Goal: Register for event/course

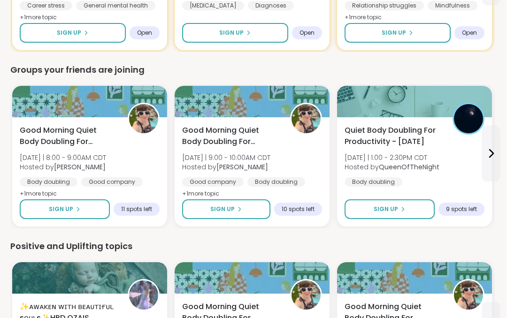
scroll to position [621, 1]
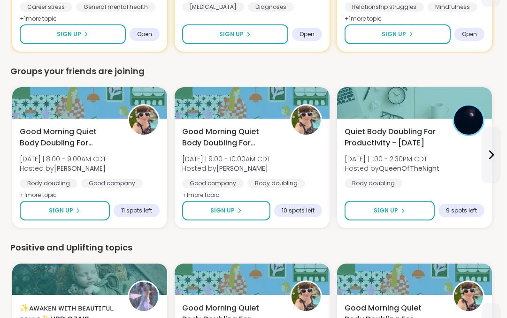
click at [496, 154] on icon at bounding box center [491, 154] width 11 height 11
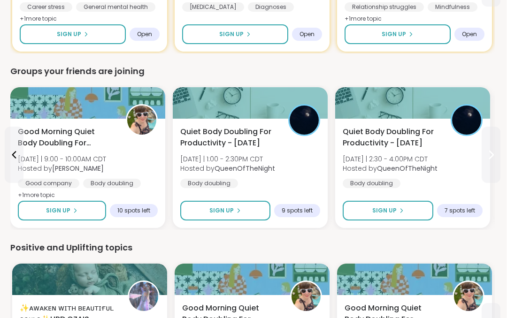
click at [487, 159] on icon at bounding box center [491, 154] width 11 height 11
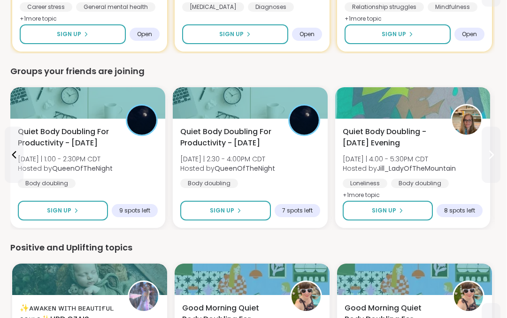
click at [492, 157] on icon at bounding box center [491, 154] width 11 height 11
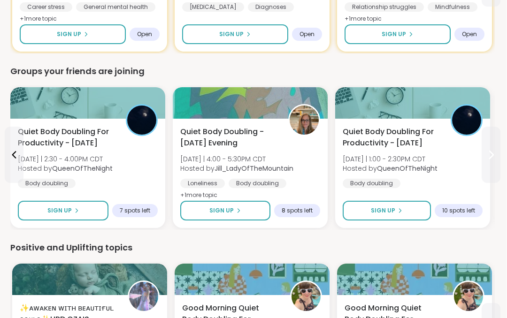
click at [491, 155] on icon at bounding box center [491, 154] width 11 height 11
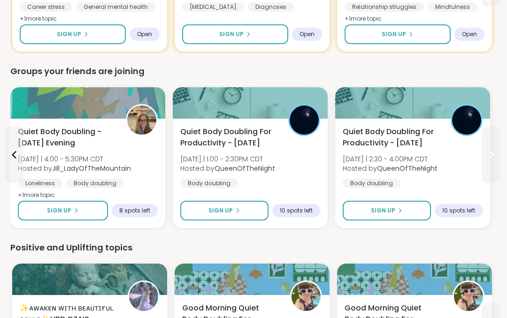
click at [488, 154] on icon at bounding box center [491, 154] width 11 height 11
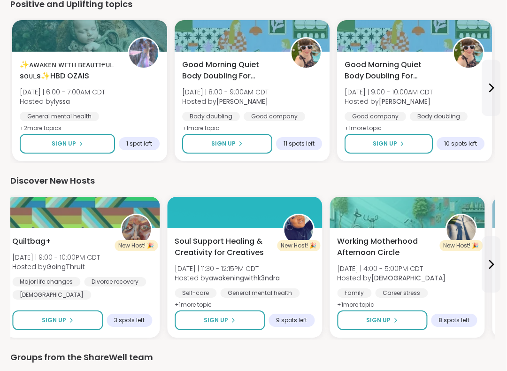
scroll to position [901, 1]
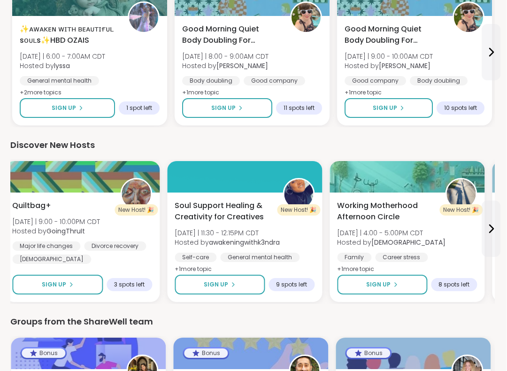
click at [493, 226] on icon at bounding box center [491, 228] width 11 height 11
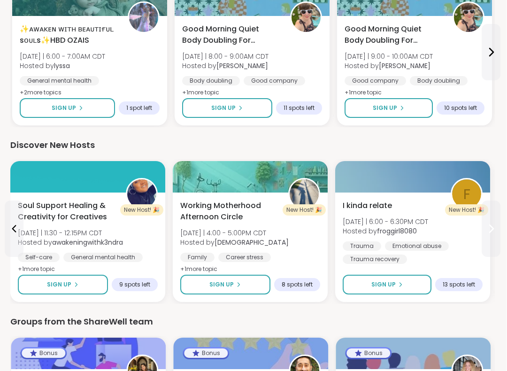
click at [494, 231] on icon at bounding box center [491, 228] width 11 height 11
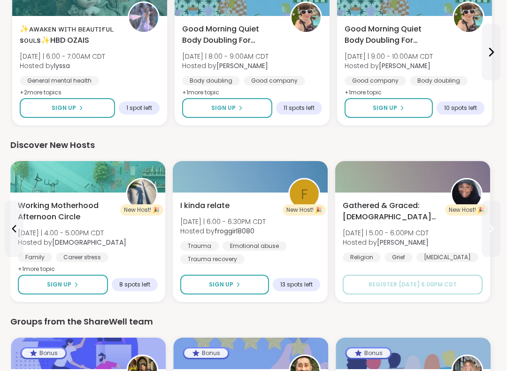
click at [489, 228] on icon at bounding box center [491, 228] width 11 height 11
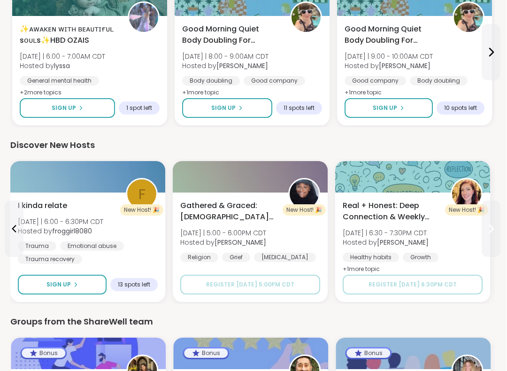
click at [492, 231] on icon at bounding box center [491, 228] width 11 height 11
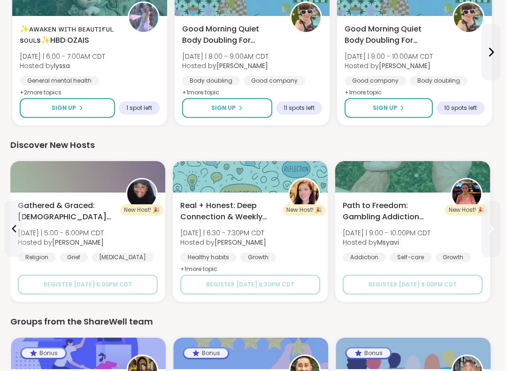
click at [494, 224] on icon at bounding box center [491, 228] width 11 height 11
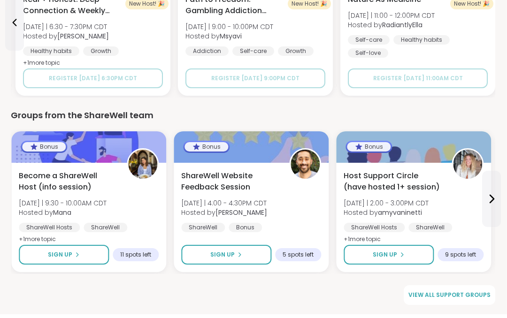
scroll to position [1103, 2]
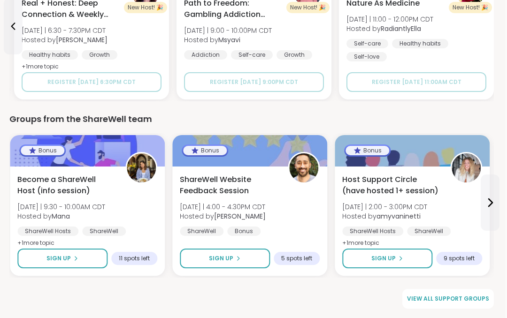
click at [492, 200] on icon at bounding box center [490, 202] width 11 height 11
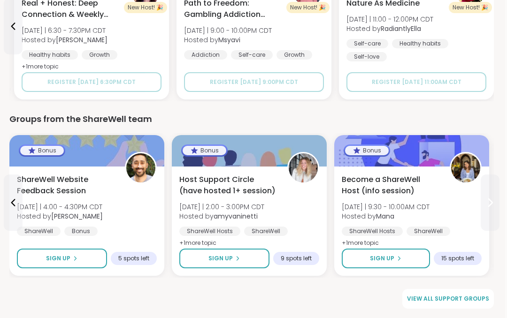
click at [490, 197] on button at bounding box center [490, 203] width 19 height 56
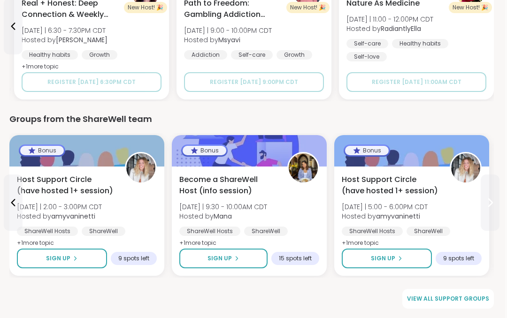
click at [493, 199] on icon at bounding box center [490, 202] width 11 height 11
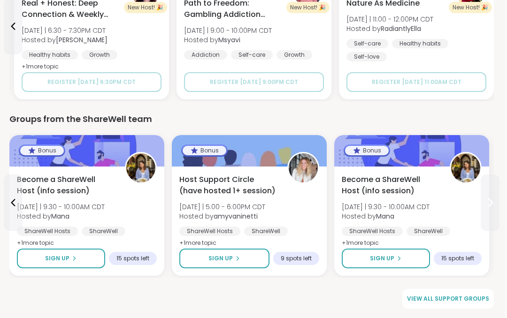
click at [493, 197] on icon at bounding box center [490, 202] width 11 height 11
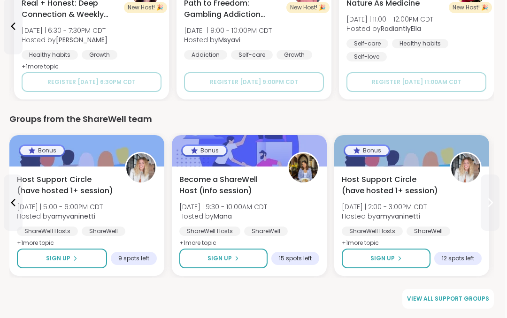
click at [492, 201] on icon at bounding box center [490, 202] width 11 height 11
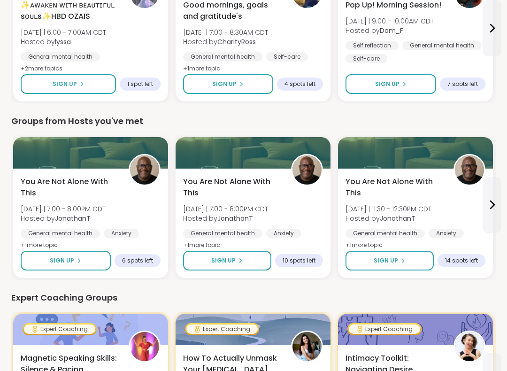
scroll to position [218, 0]
click at [491, 205] on icon at bounding box center [491, 204] width 11 height 11
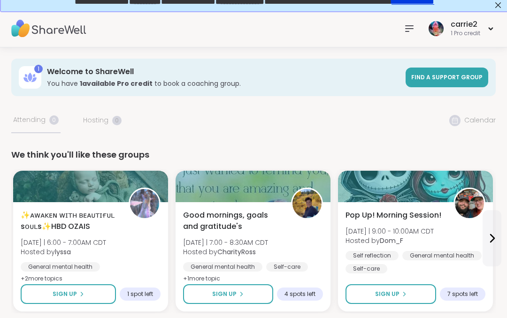
scroll to position [0, 0]
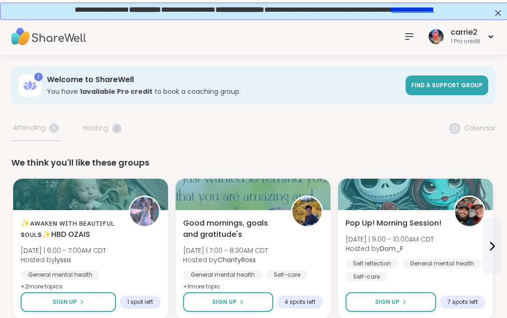
click at [442, 88] on span "Find a support group" at bounding box center [446, 85] width 71 height 8
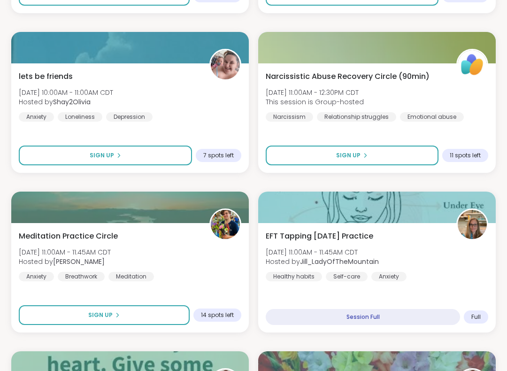
scroll to position [844, 0]
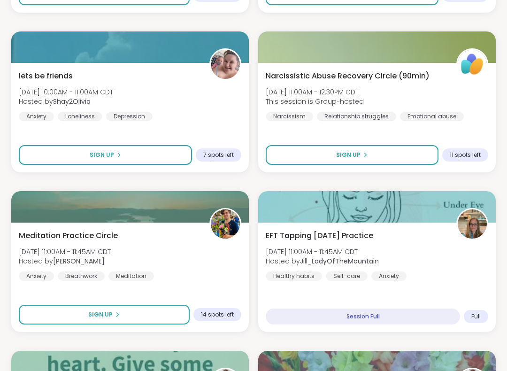
click at [361, 86] on div "Narcissistic Abuse Recovery Circle (90min) [DATE] 11:00AM - 12:30PM CDT This se…" at bounding box center [377, 96] width 223 height 51
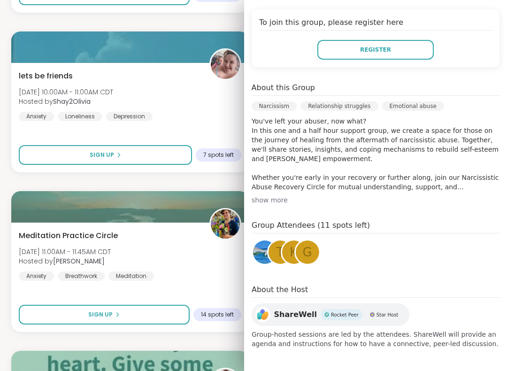
scroll to position [206, 0]
click at [223, 121] on div "lets be friends [DATE] 10:00AM - 11:00AM CDT Hosted by Shay2Olivia Anxiety Lone…" at bounding box center [130, 117] width 238 height 109
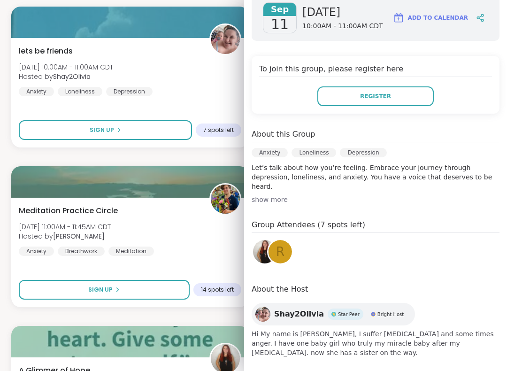
scroll to position [869, 0]
click at [217, 240] on div "Meditation Practice Circle [DATE] 11:00AM - 11:45AM CDT Hosted by [PERSON_NAME]…" at bounding box center [130, 230] width 223 height 51
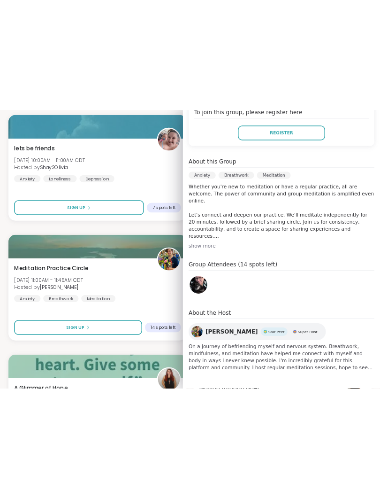
scroll to position [81, 0]
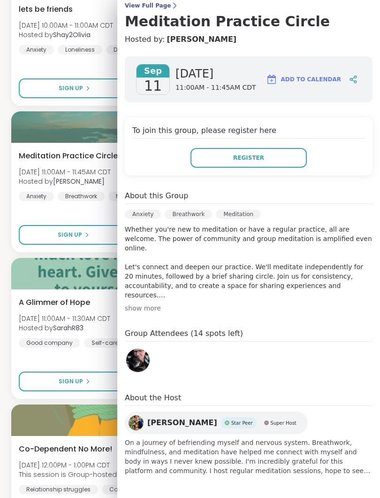
click at [77, 204] on div "Meditation Practice Circle [DATE] 11:00AM - 11:45AM CDT Hosted by [PERSON_NAME]…" at bounding box center [99, 197] width 176 height 109
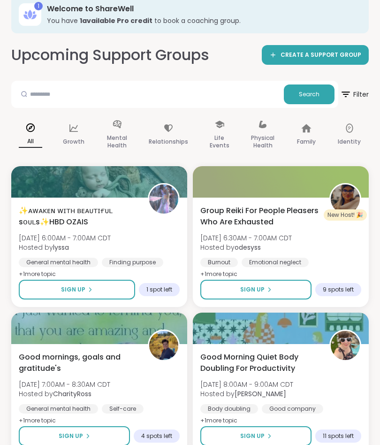
scroll to position [80, 0]
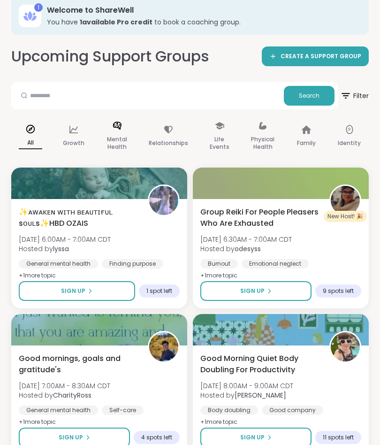
click at [121, 134] on p "Mental Health" at bounding box center [117, 143] width 23 height 19
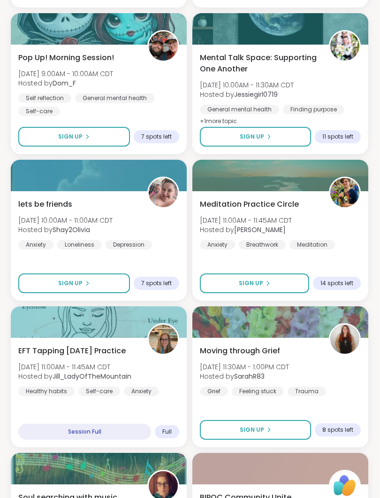
scroll to position [554, 0]
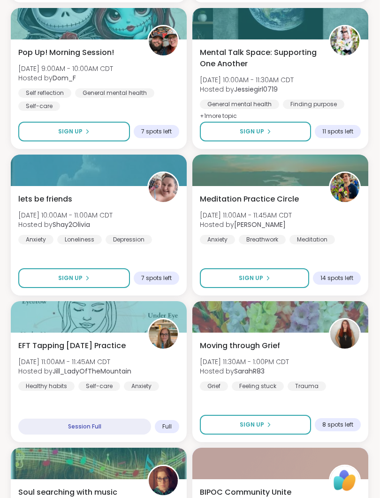
click at [40, 202] on span "lets be friends" at bounding box center [45, 198] width 54 height 11
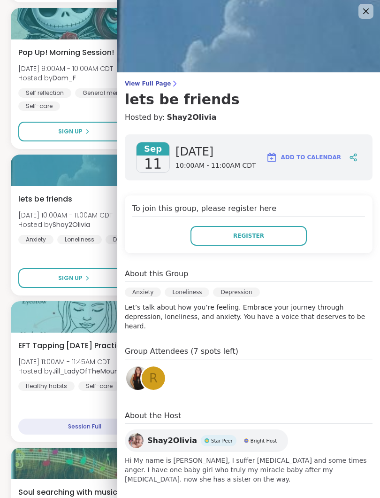
scroll to position [2, 0]
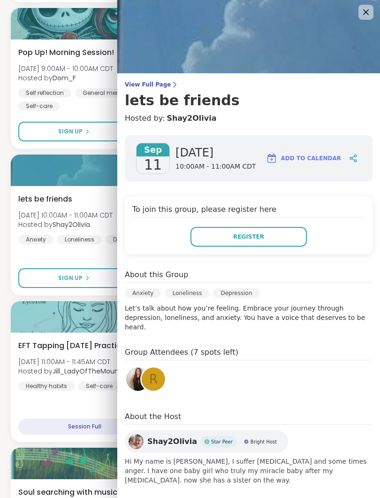
click at [48, 318] on div "EFT Tapping [DATE] Practice [DATE] 11:00AM - 11:45AM CDT Hosted by [PERSON_NAME…" at bounding box center [99, 386] width 176 height 109
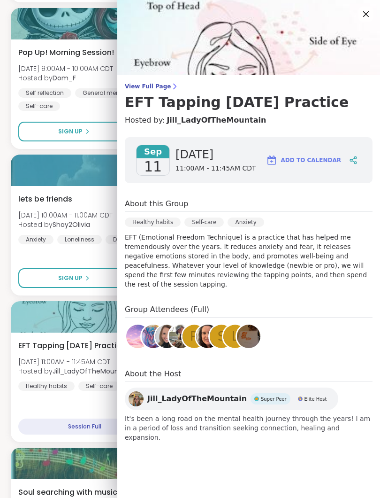
click at [369, 14] on icon at bounding box center [366, 13] width 11 height 11
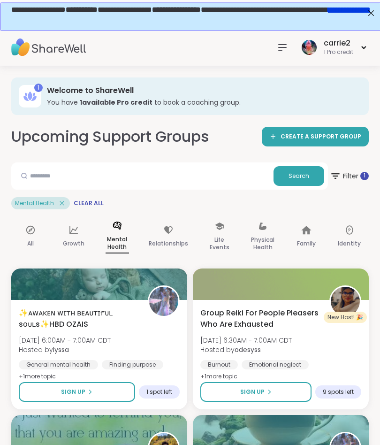
click at [80, 55] on img at bounding box center [48, 47] width 75 height 33
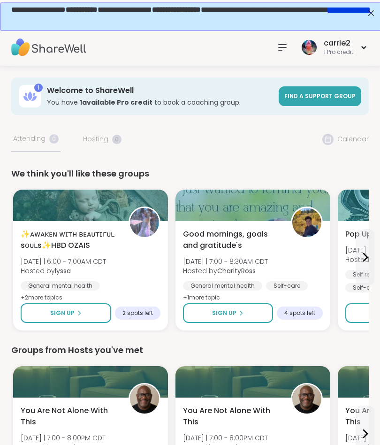
scroll to position [0, 2]
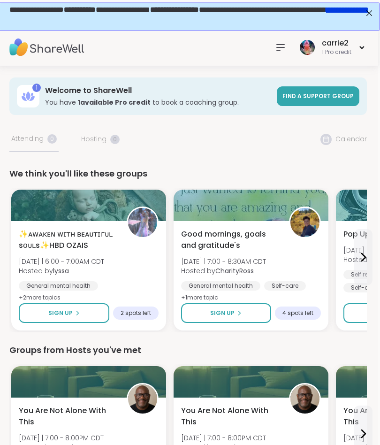
click at [357, 263] on button at bounding box center [363, 257] width 19 height 56
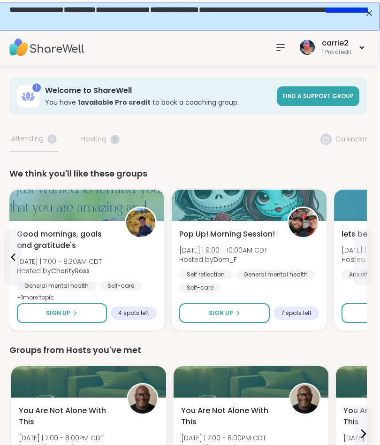
click at [362, 263] on button at bounding box center [363, 257] width 19 height 56
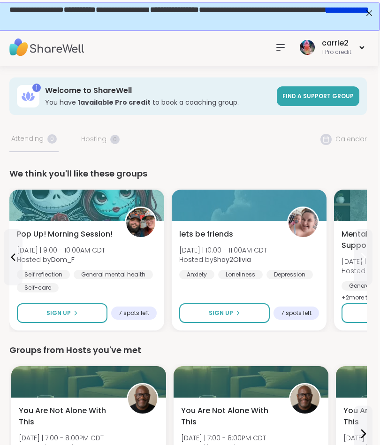
click at [12, 257] on icon at bounding box center [13, 258] width 4 height 8
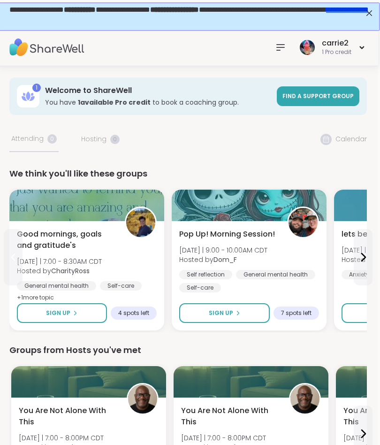
click at [364, 263] on button at bounding box center [363, 257] width 19 height 56
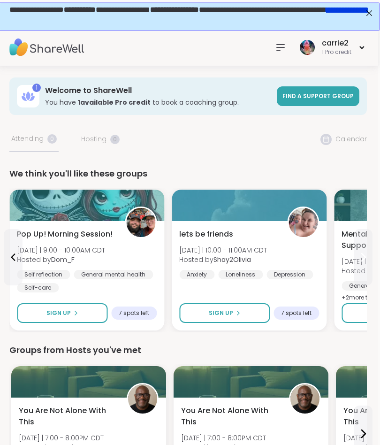
click at [365, 260] on icon at bounding box center [363, 257] width 11 height 11
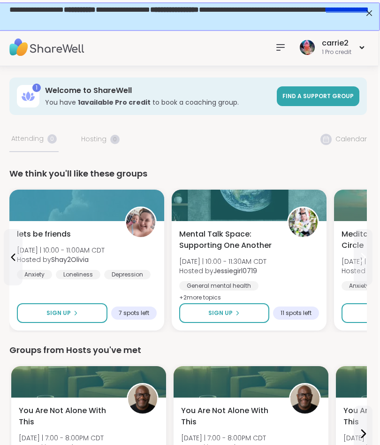
click at [364, 260] on icon at bounding box center [364, 258] width 4 height 8
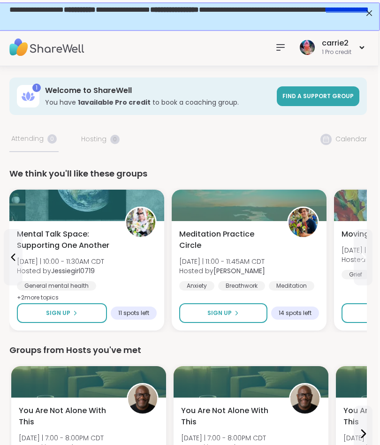
click at [367, 256] on icon at bounding box center [363, 257] width 11 height 11
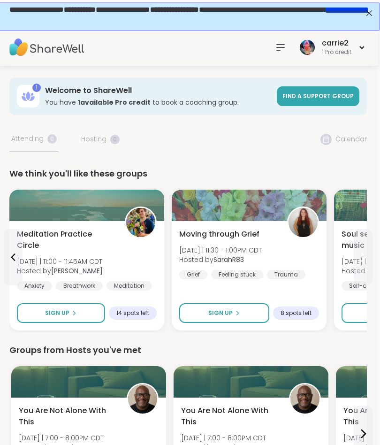
click at [367, 255] on icon at bounding box center [363, 257] width 11 height 11
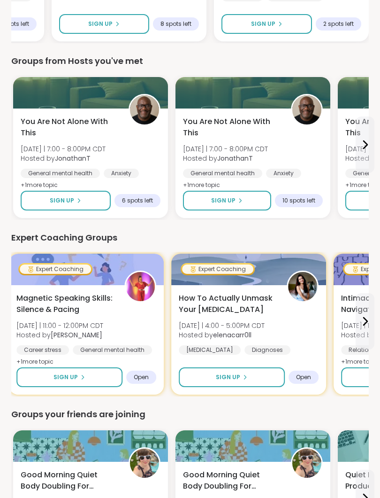
scroll to position [295, 0]
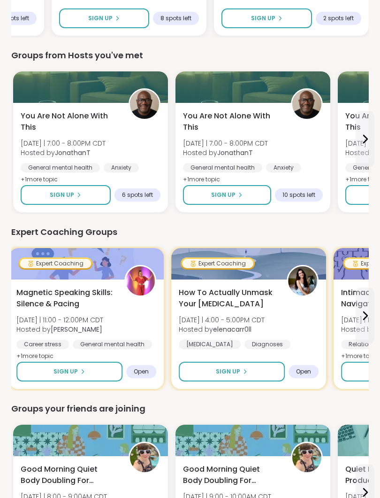
click at [365, 317] on icon at bounding box center [365, 315] width 11 height 11
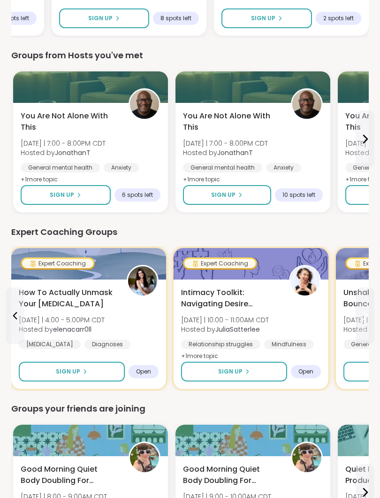
click at [366, 318] on icon at bounding box center [365, 315] width 11 height 11
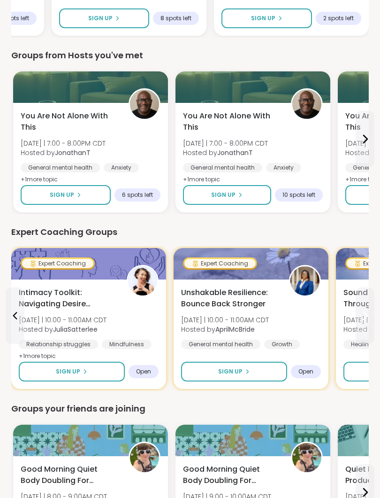
click at [256, 318] on button "Sign Up" at bounding box center [234, 372] width 106 height 20
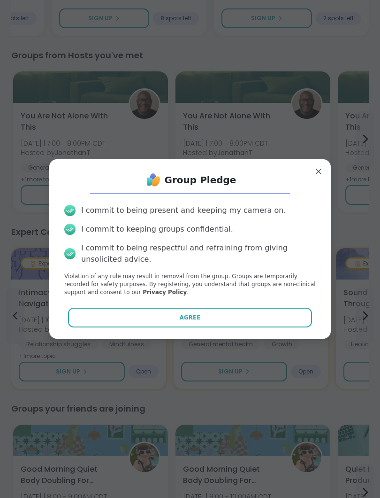
click at [227, 313] on button "Agree" at bounding box center [190, 318] width 245 height 20
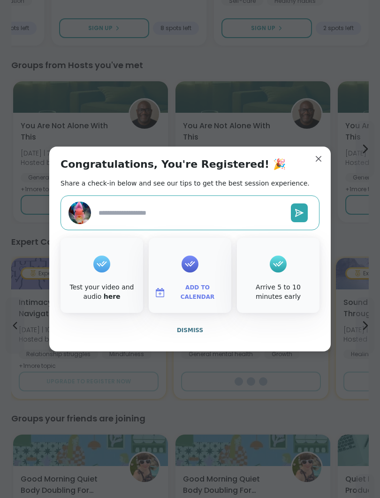
type textarea "*"
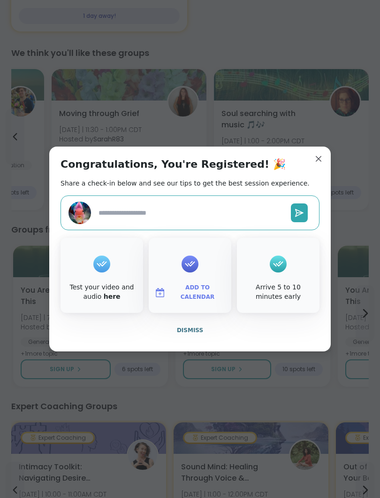
click at [192, 318] on button "Dismiss" at bounding box center [190, 330] width 259 height 20
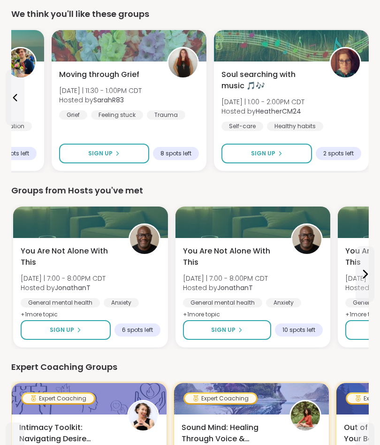
scroll to position [332, 0]
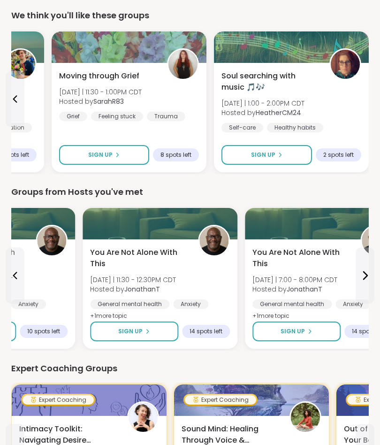
click at [296, 318] on span "Sign Up" at bounding box center [293, 331] width 24 height 8
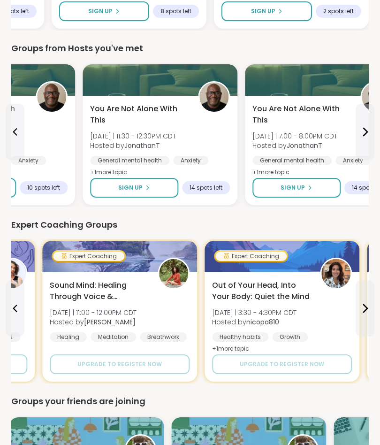
scroll to position [476, 2]
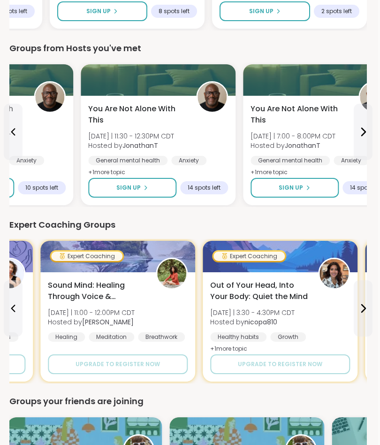
click at [363, 309] on icon at bounding box center [363, 308] width 11 height 11
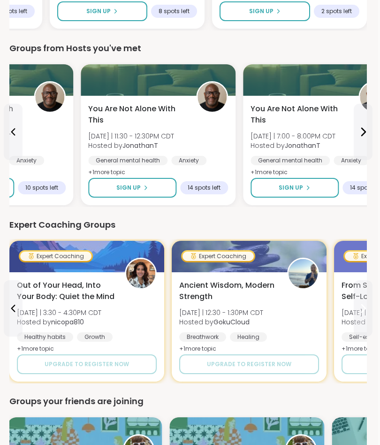
click at [363, 310] on icon at bounding box center [364, 309] width 4 height 8
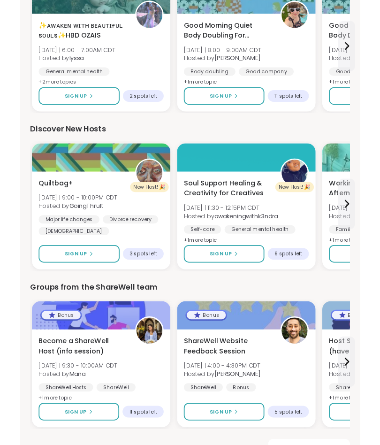
scroll to position [1161, 0]
